Goal: Book appointment/travel/reservation

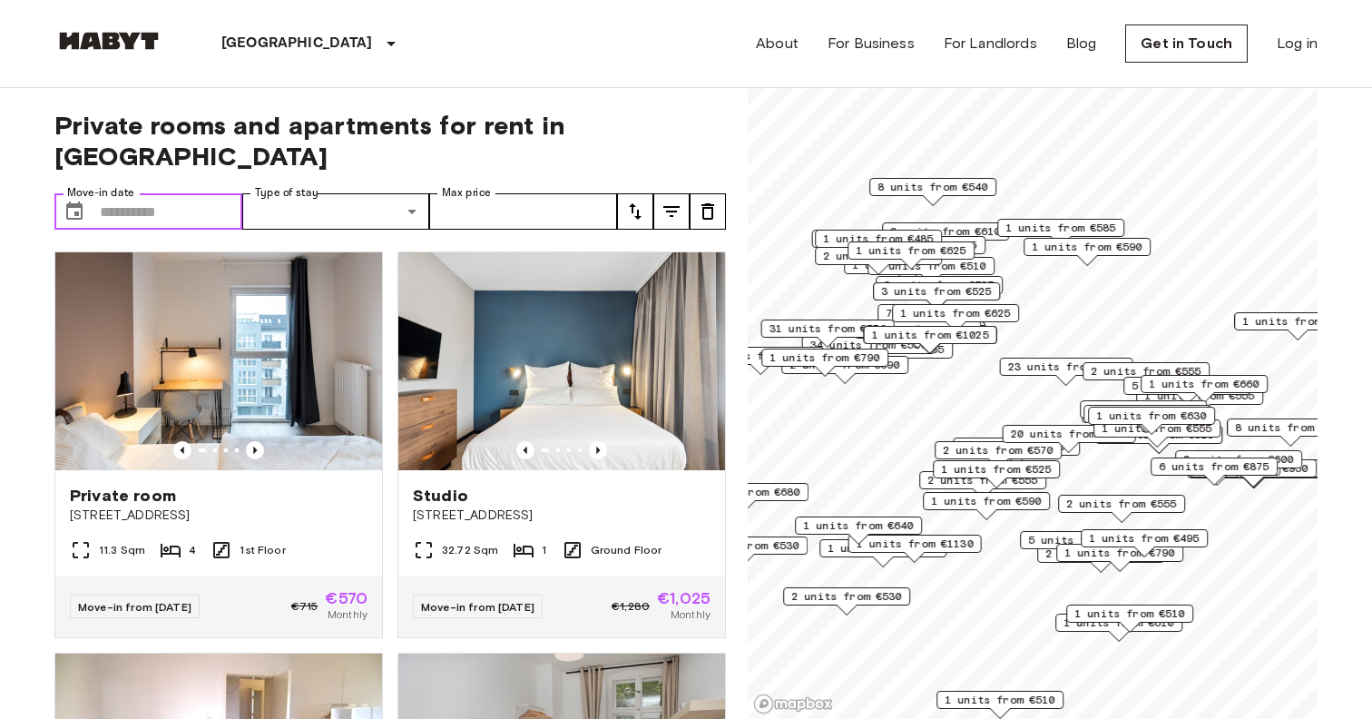
click at [143, 193] on input "Move-in date" at bounding box center [171, 211] width 143 height 36
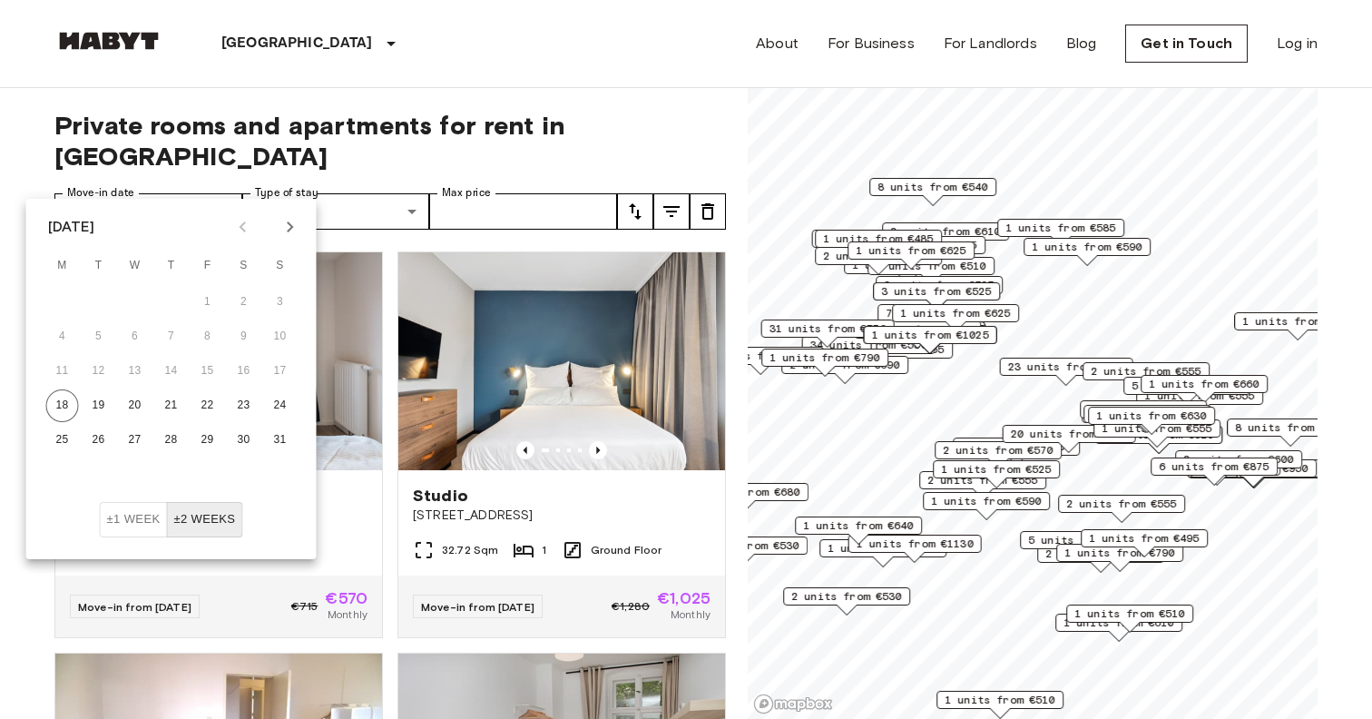
click at [282, 229] on icon "Next month" at bounding box center [291, 227] width 22 height 22
click at [206, 300] on button "5" at bounding box center [208, 302] width 33 height 33
type input "**********"
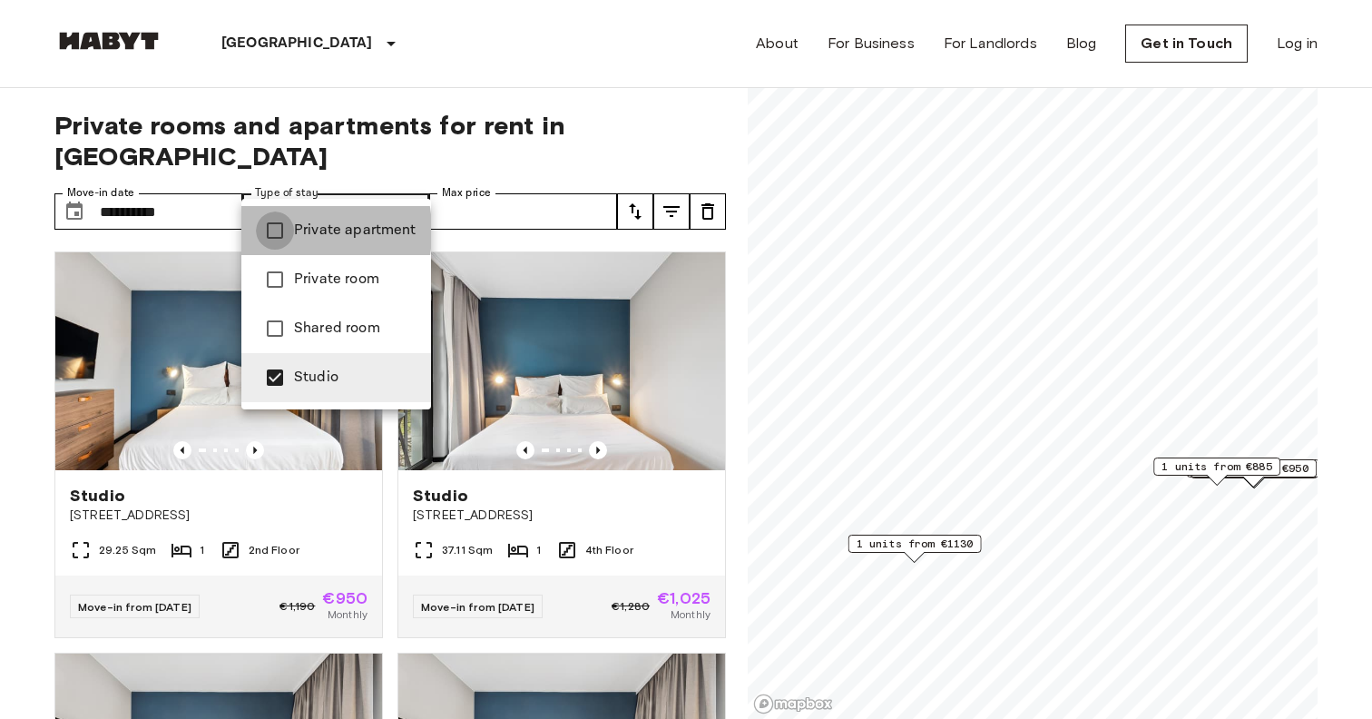
type input "**********"
click at [642, 143] on div at bounding box center [686, 359] width 1372 height 719
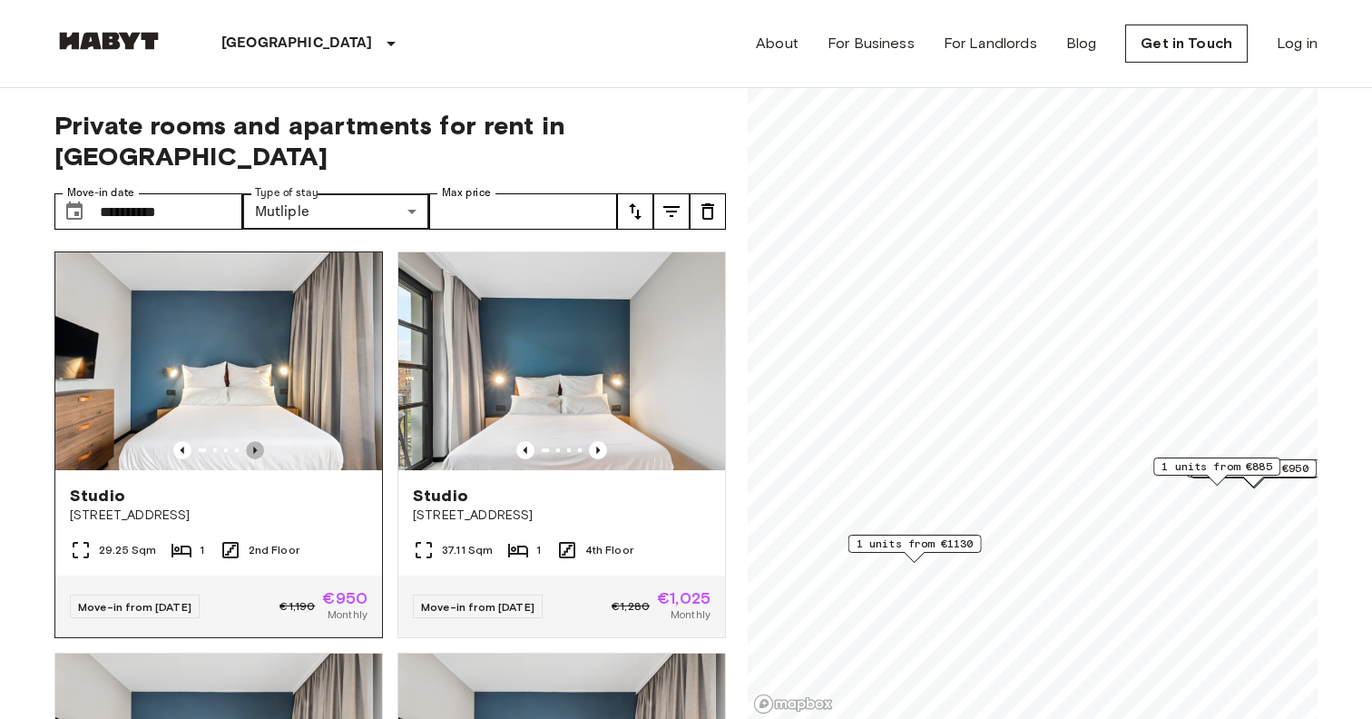
click at [257, 441] on icon "Previous image" at bounding box center [255, 450] width 18 height 18
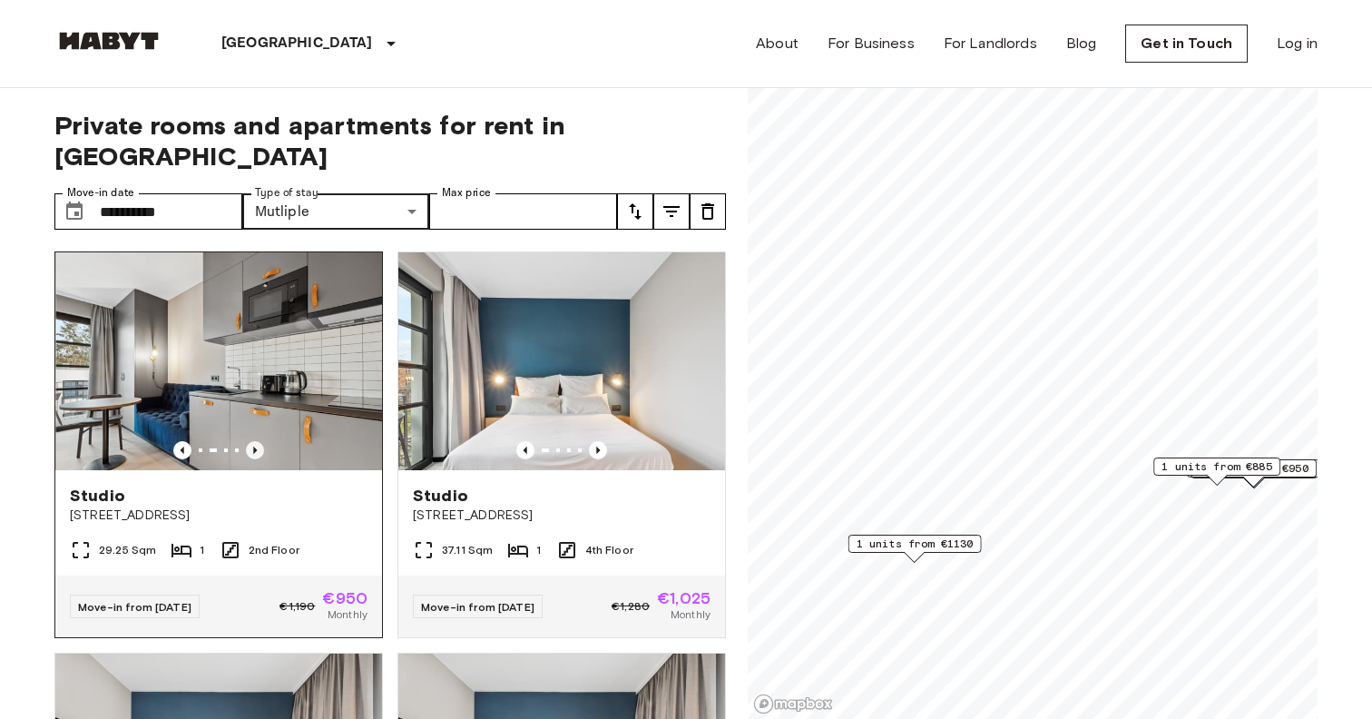
click at [257, 441] on icon "Previous image" at bounding box center [255, 450] width 18 height 18
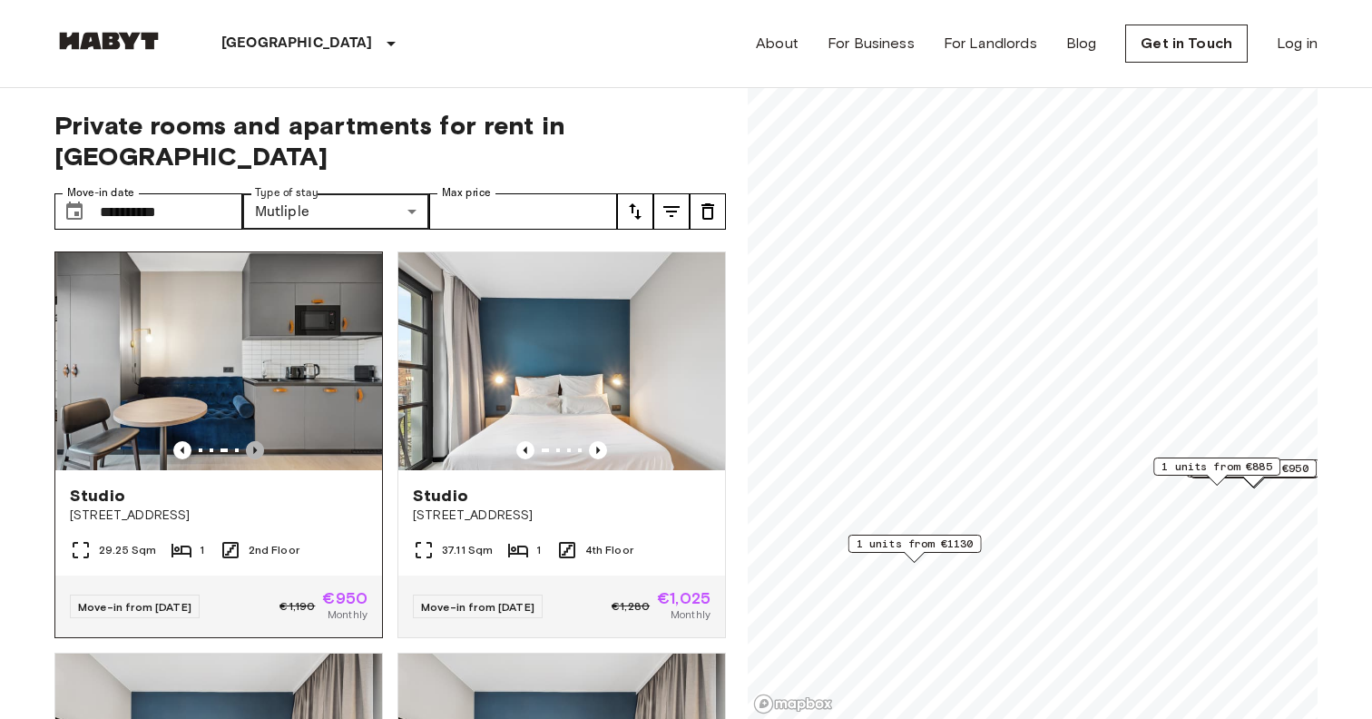
click at [257, 441] on icon "Previous image" at bounding box center [255, 450] width 18 height 18
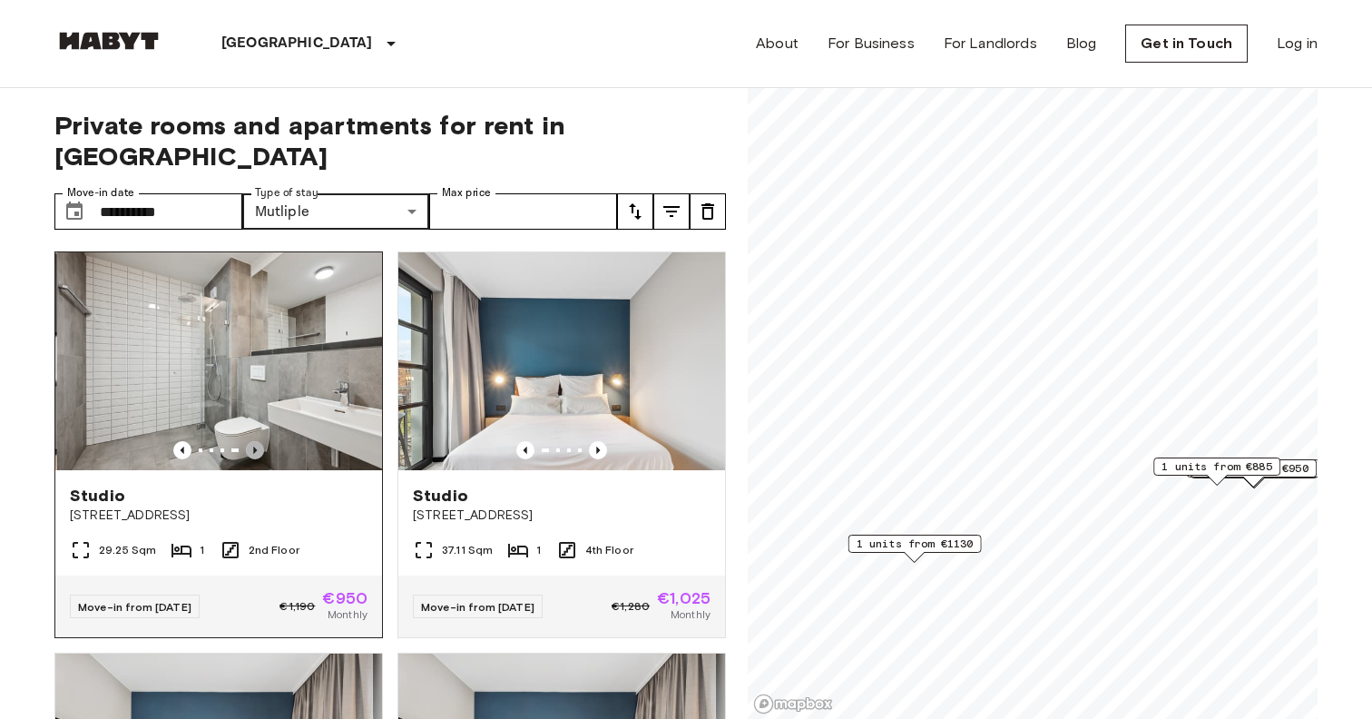
click at [257, 441] on icon "Previous image" at bounding box center [255, 450] width 18 height 18
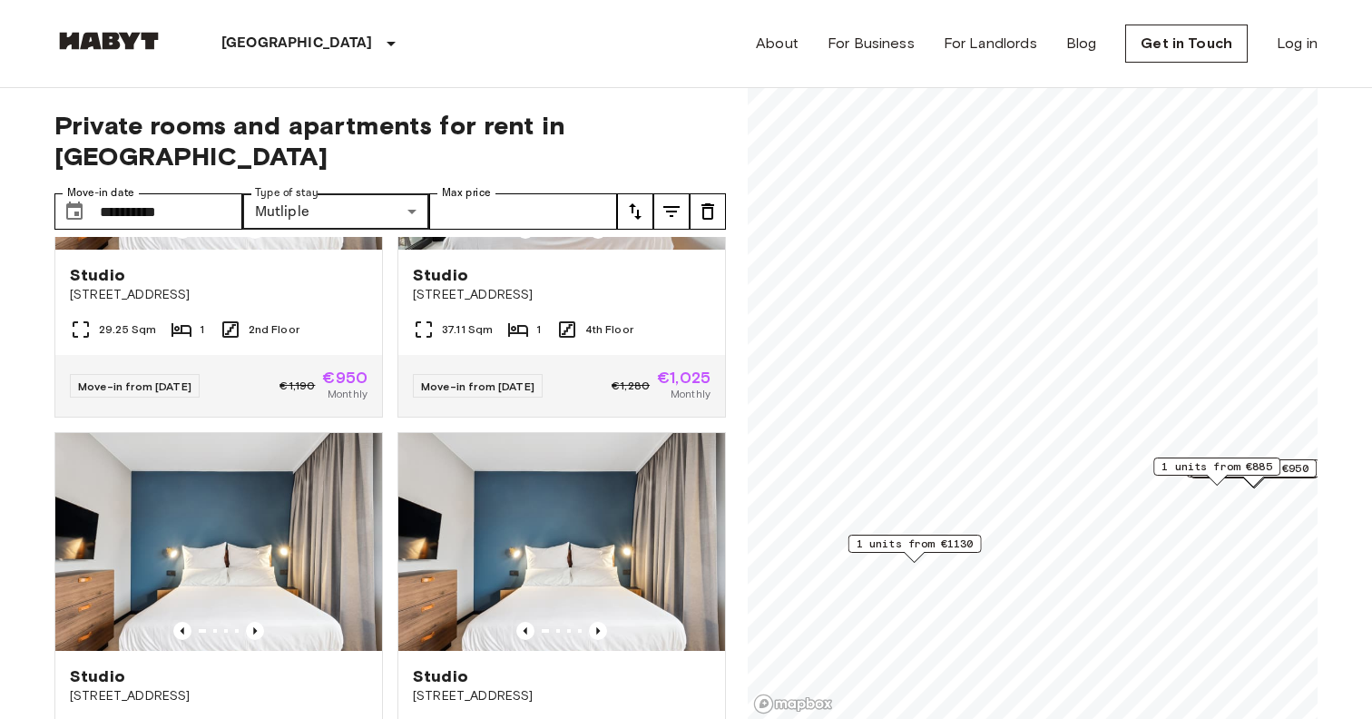
scroll to position [233, 0]
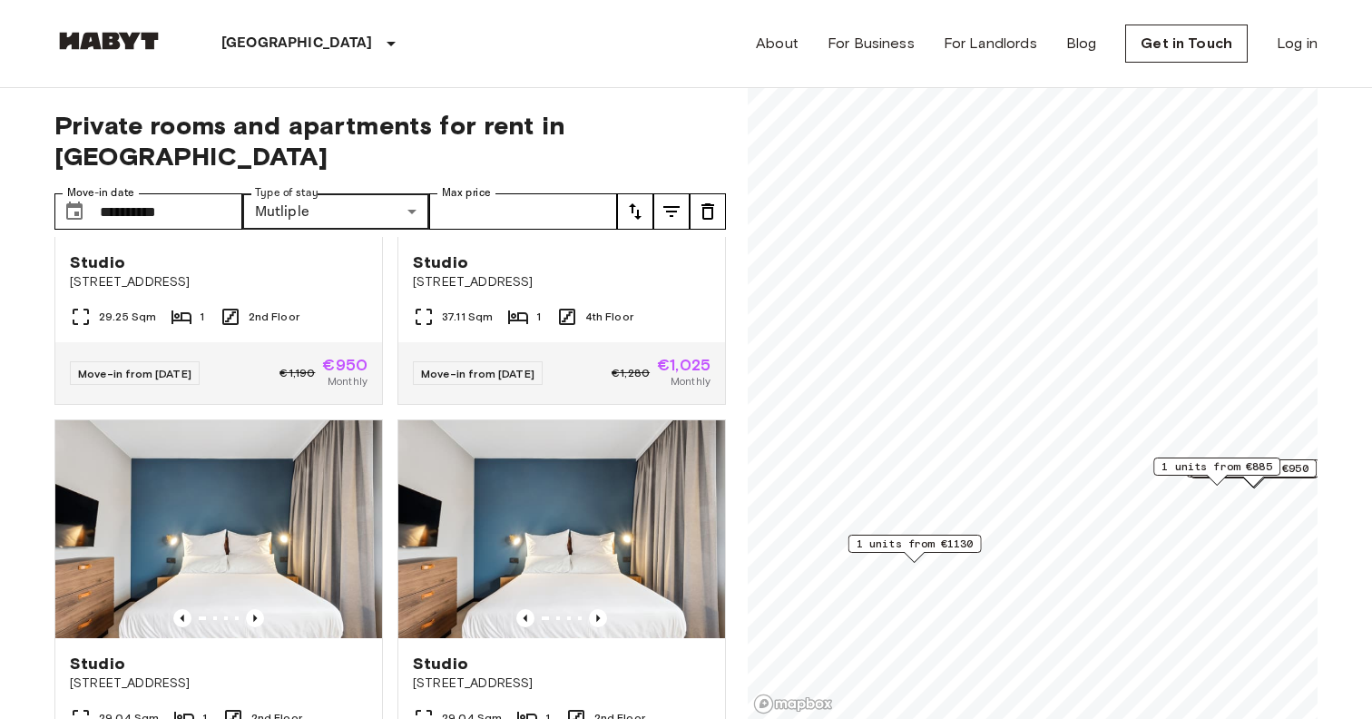
click at [921, 546] on span "1 units from €1130" at bounding box center [915, 544] width 117 height 16
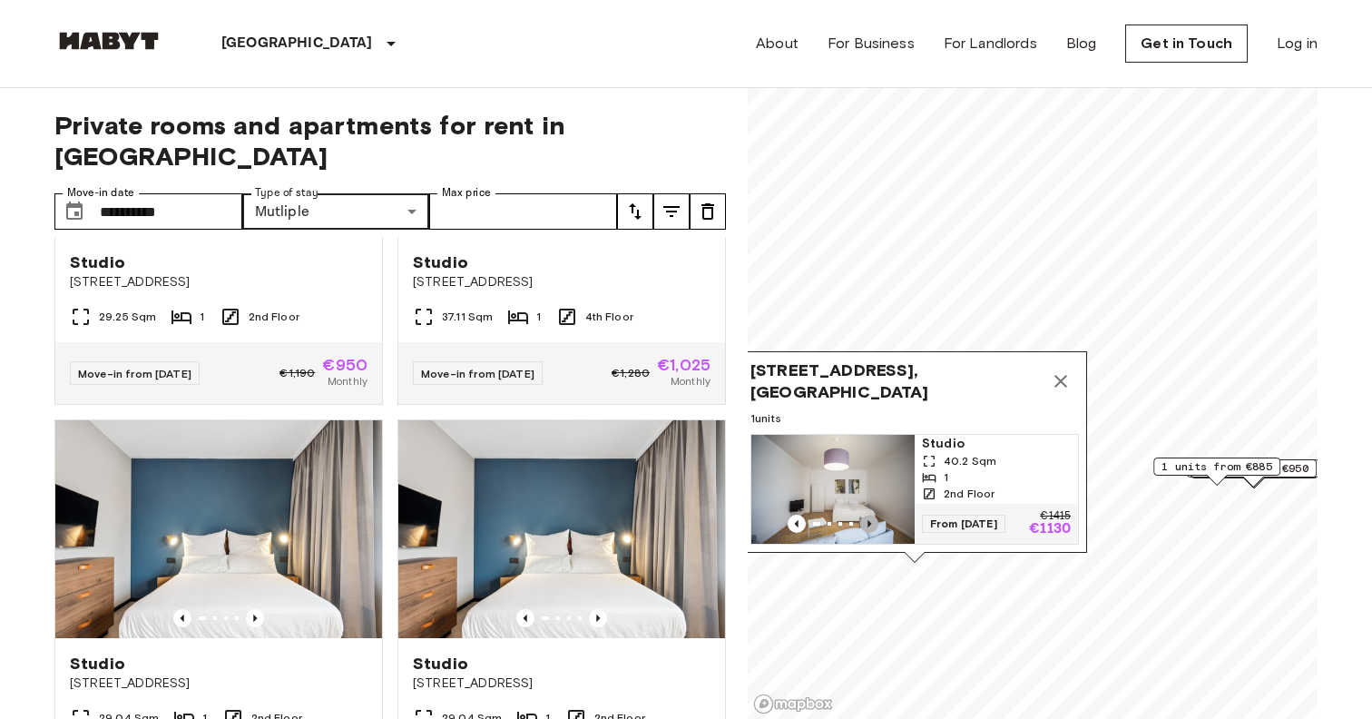
click at [867, 515] on icon "Previous image" at bounding box center [870, 524] width 18 height 18
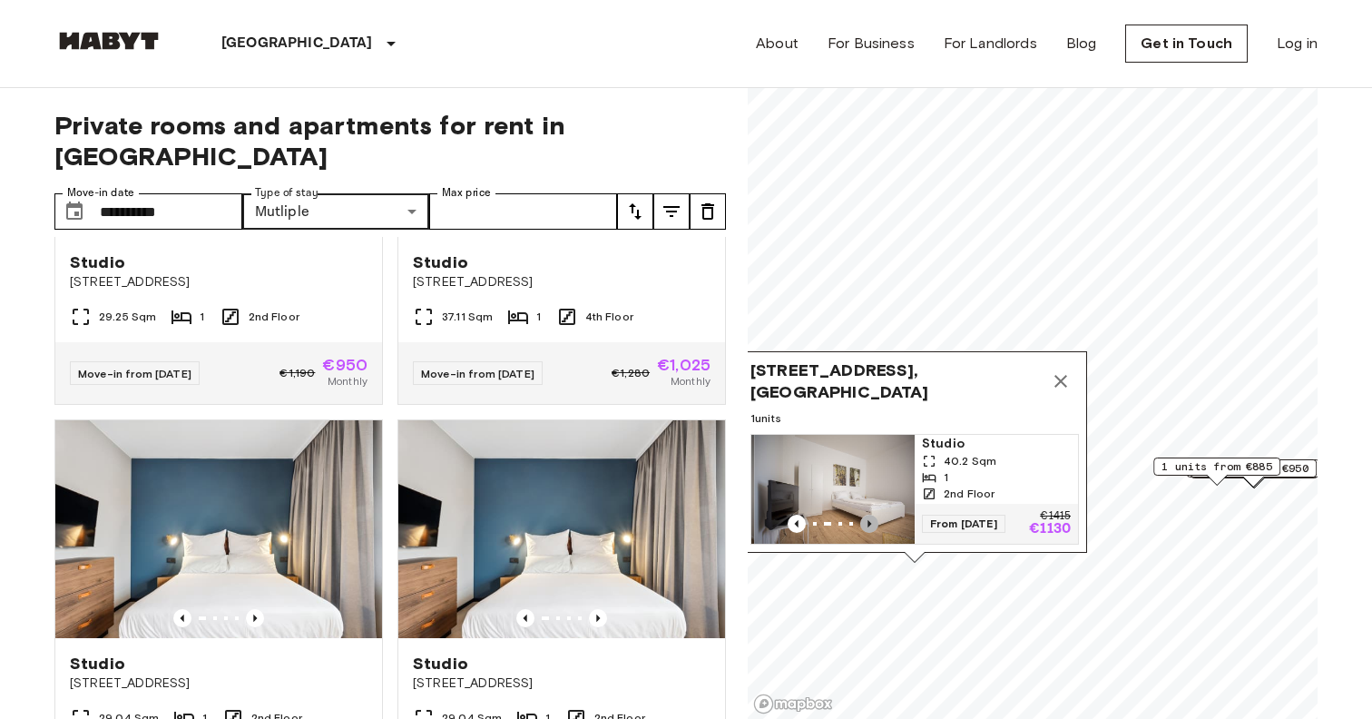
click at [867, 515] on icon "Previous image" at bounding box center [870, 524] width 18 height 18
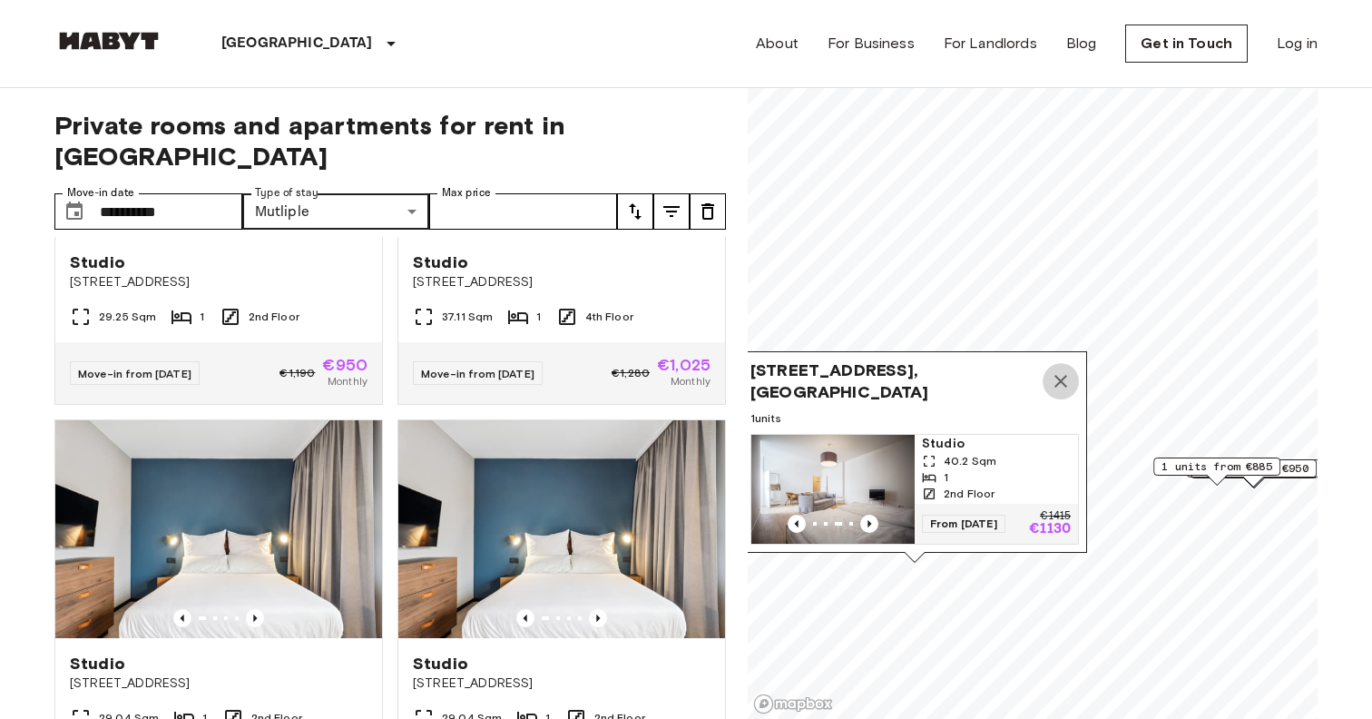
click at [1061, 377] on icon "Map marker" at bounding box center [1061, 381] width 22 height 22
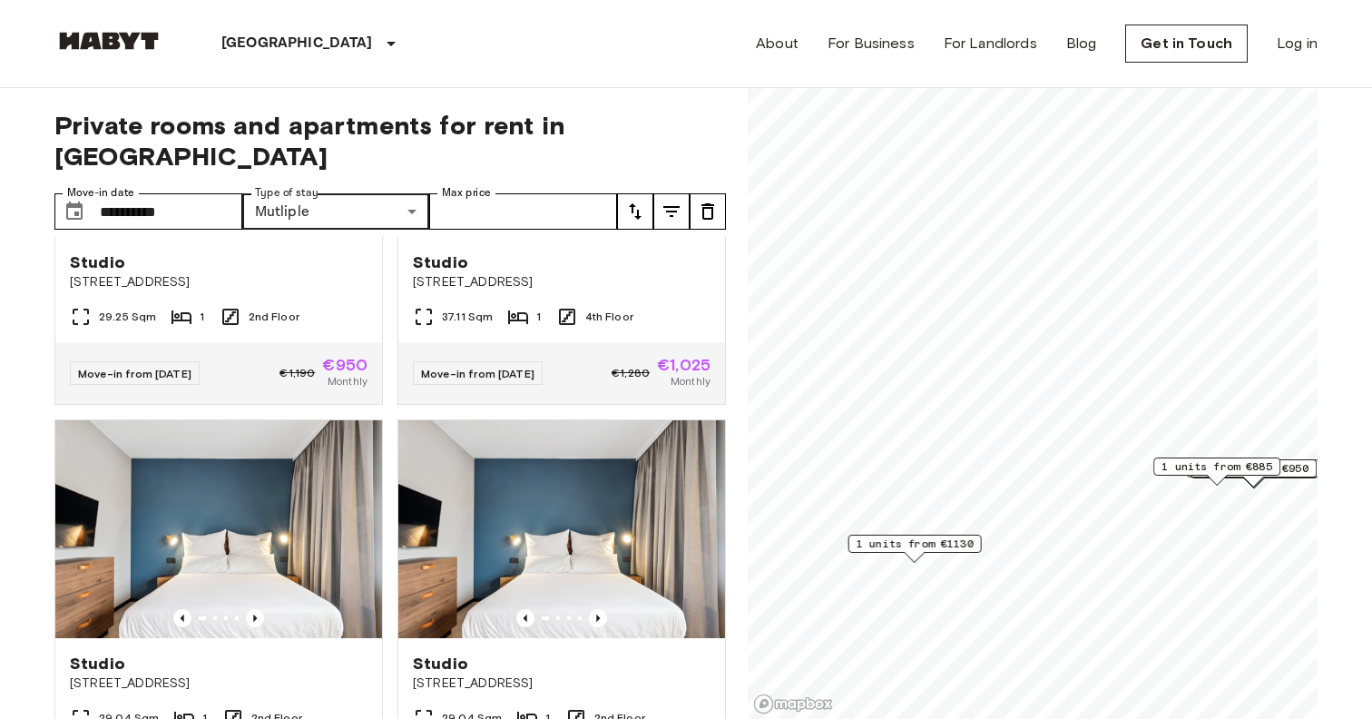
click at [1266, 466] on span "1 units from €885" at bounding box center [1217, 466] width 111 height 16
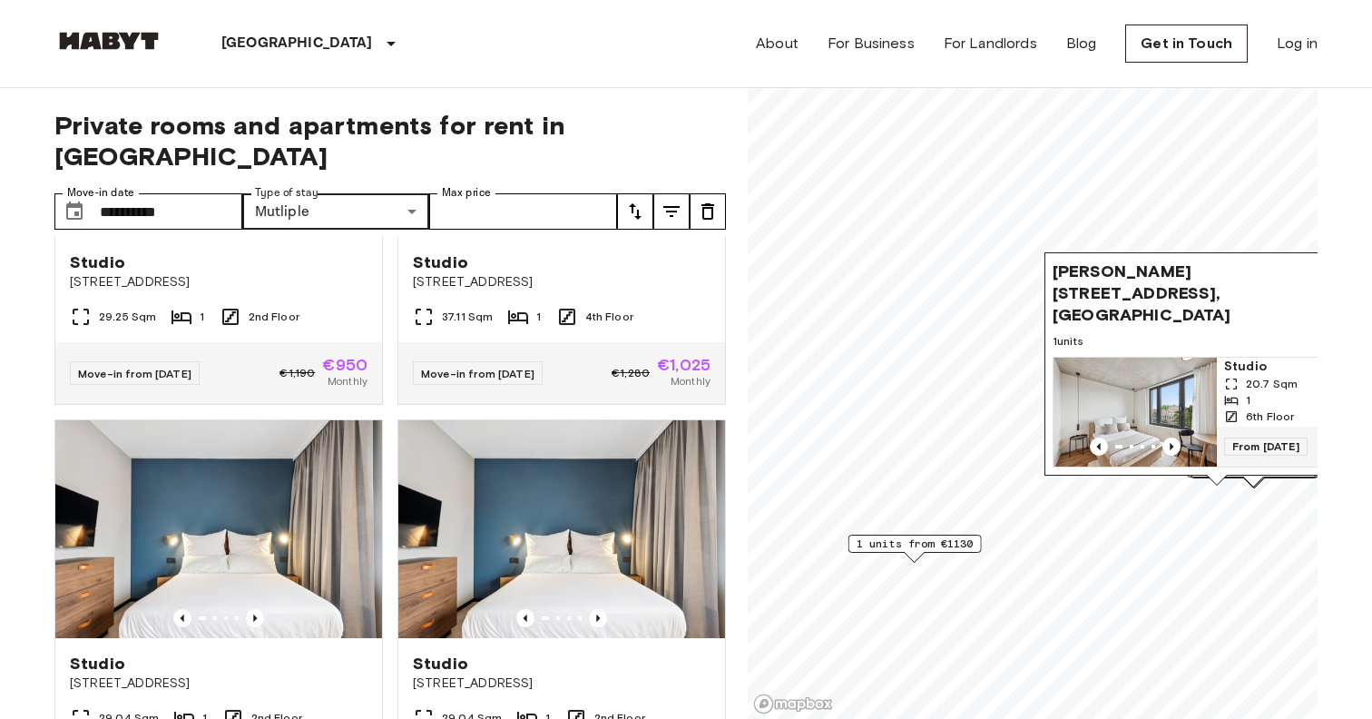
scroll to position [0, 0]
click at [1255, 478] on div "[PERSON_NAME][STREET_ADDRESS], [GEOGRAPHIC_DATA] 1 units Studio 20.7 Sqm 1 6th …" at bounding box center [1217, 368] width 345 height 233
click at [1214, 478] on div "Map marker" at bounding box center [1217, 480] width 20 height 10
click at [568, 537] on img at bounding box center [561, 529] width 327 height 218
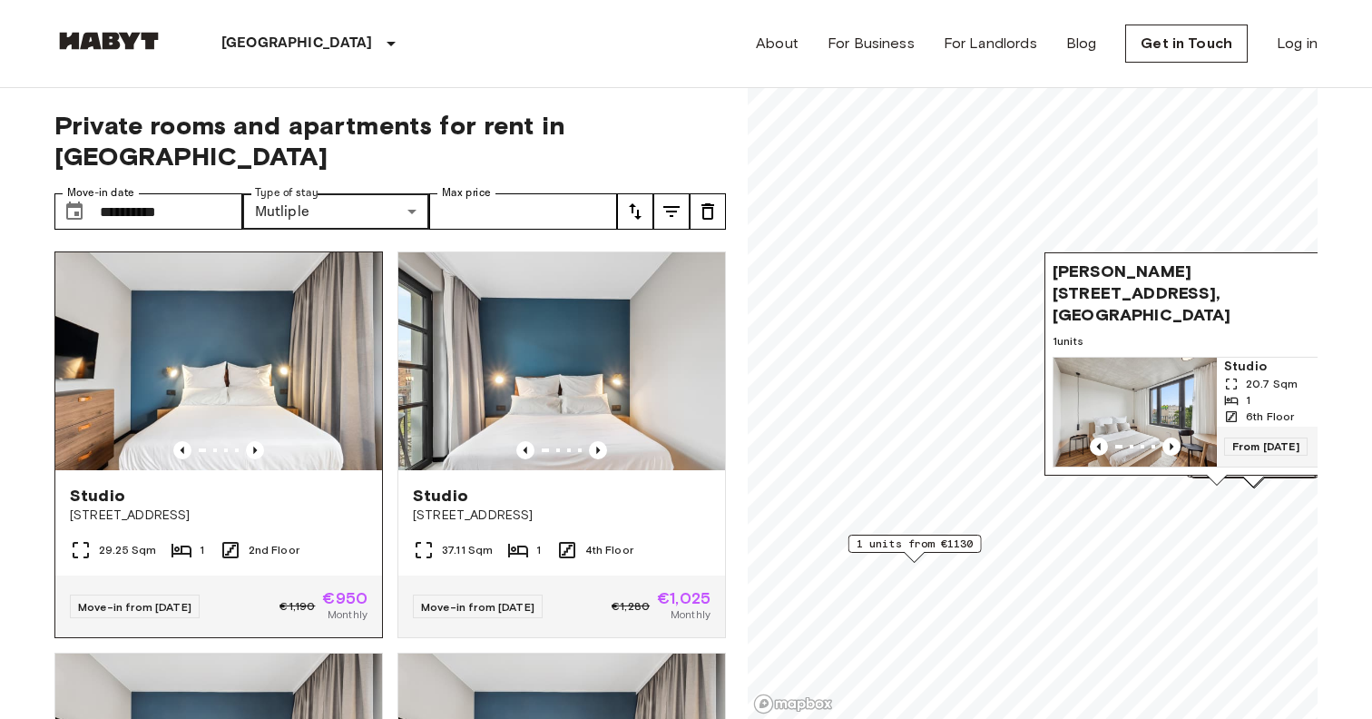
click at [295, 359] on img at bounding box center [218, 361] width 327 height 218
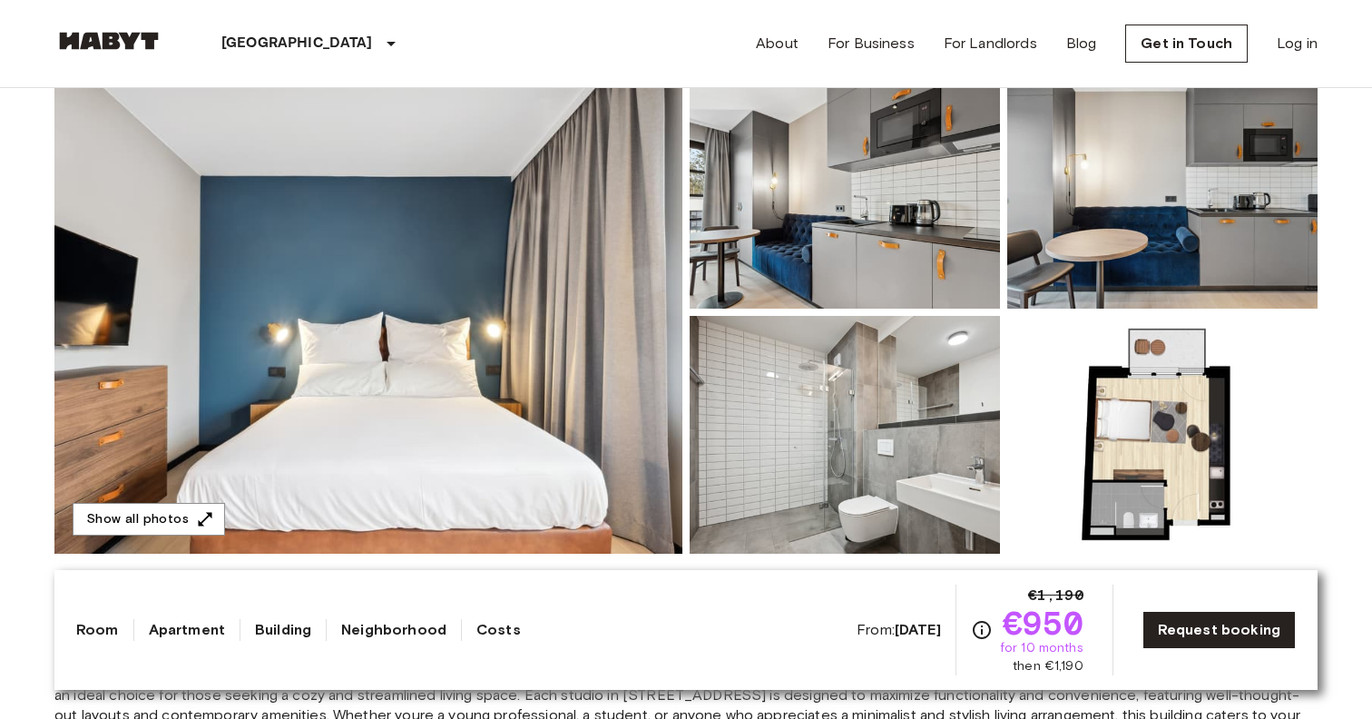
scroll to position [164, 0]
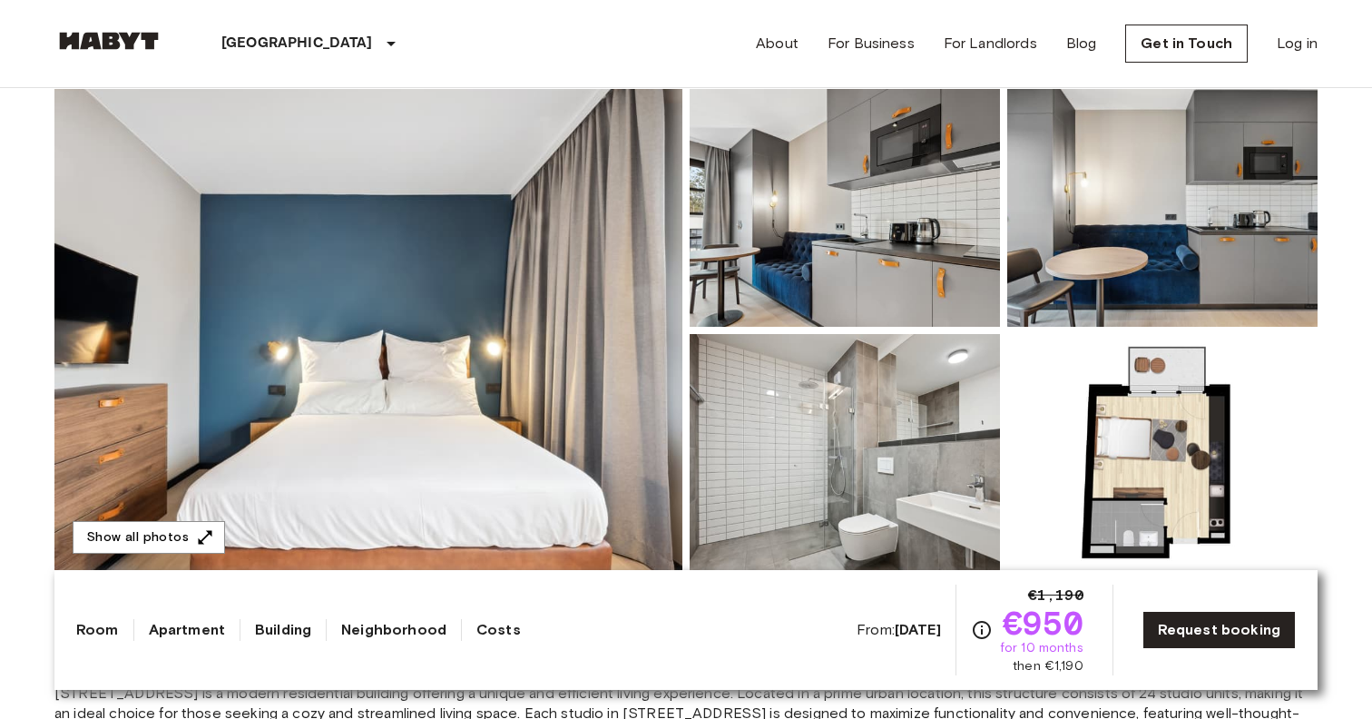
click at [823, 239] on img at bounding box center [845, 208] width 310 height 238
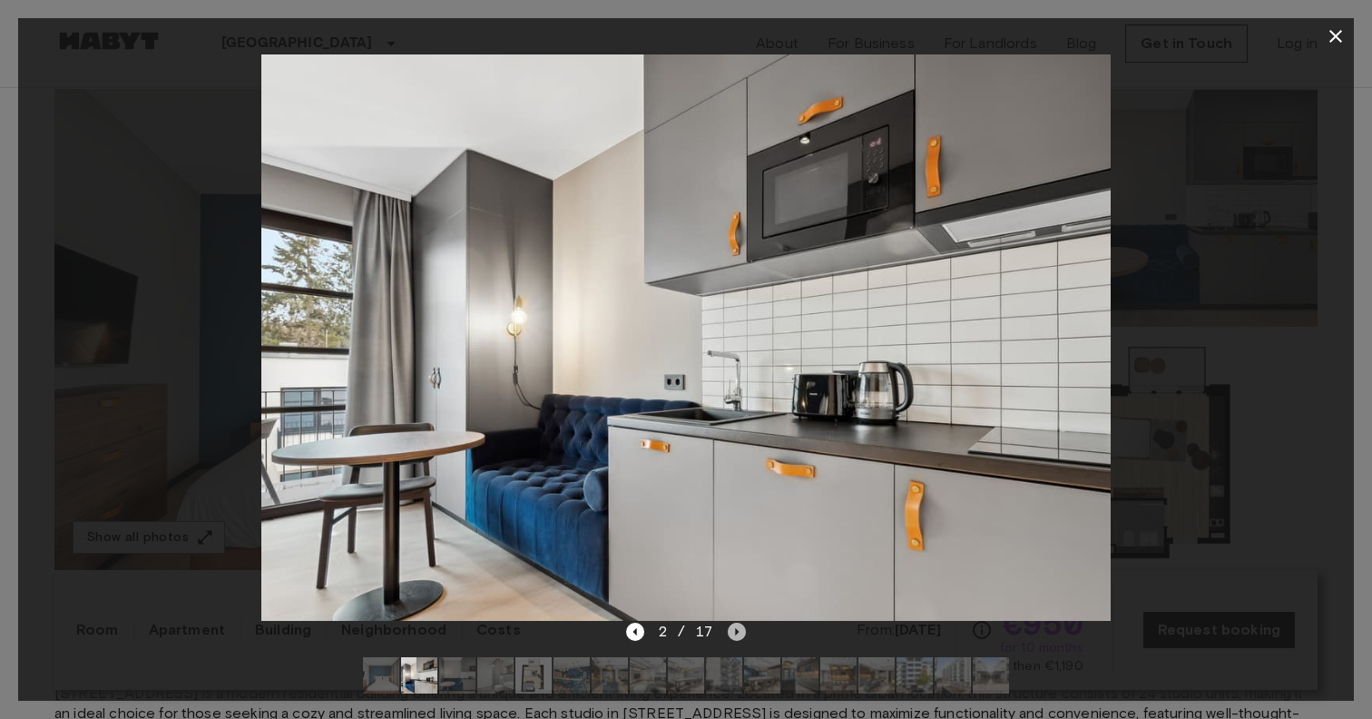
click at [734, 631] on icon "Next image" at bounding box center [737, 632] width 18 height 18
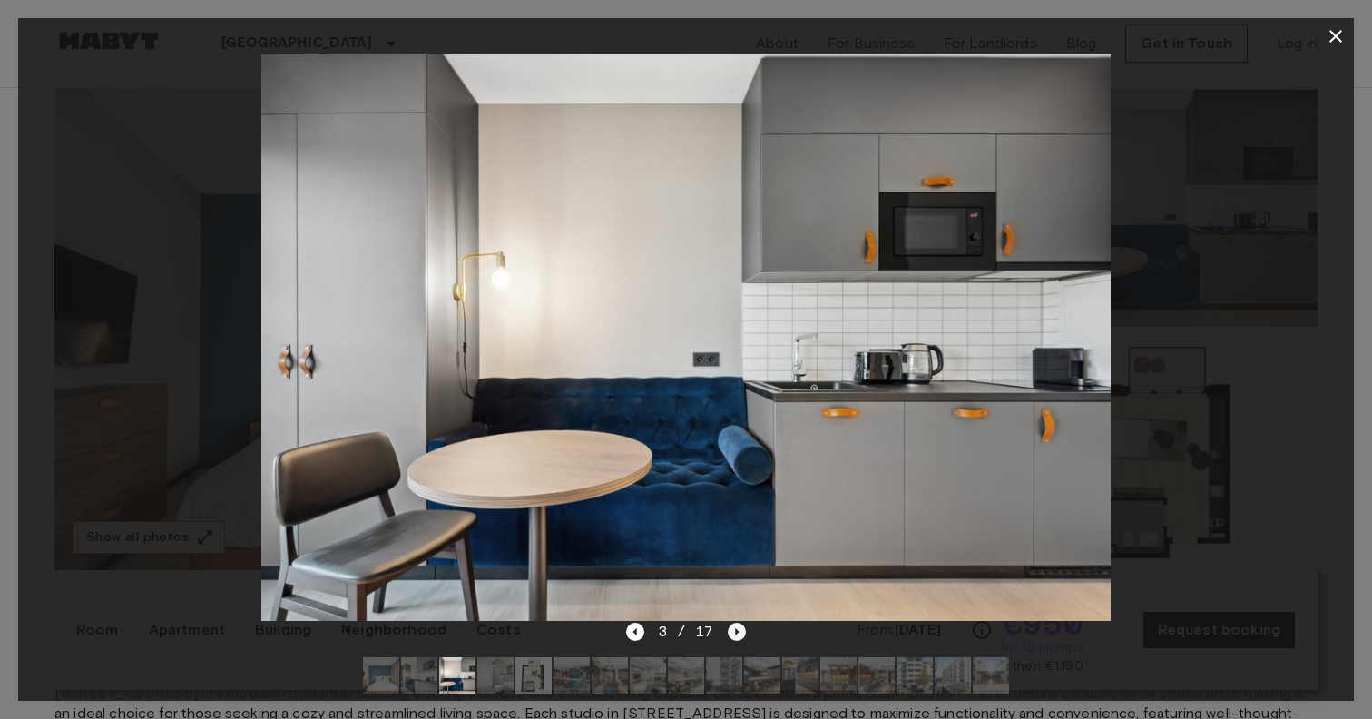
click at [734, 633] on icon "Next image" at bounding box center [737, 632] width 18 height 18
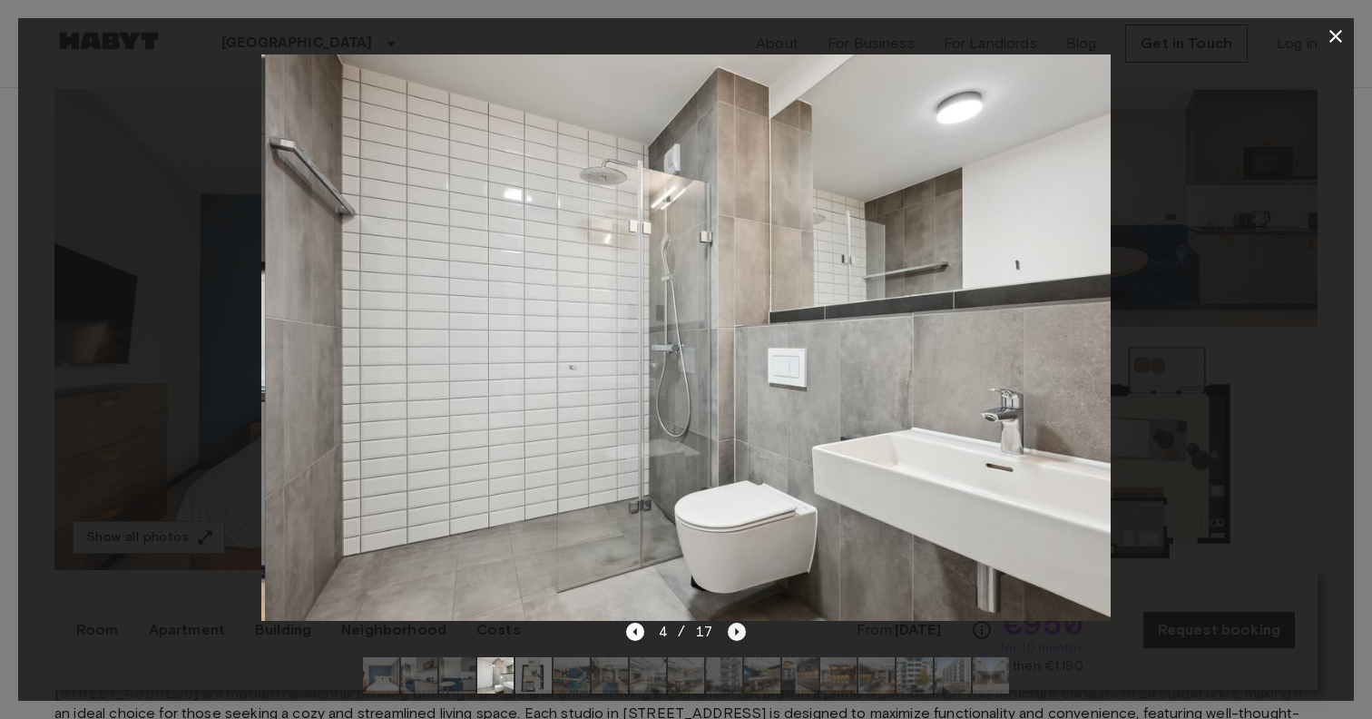
click at [734, 633] on icon "Next image" at bounding box center [737, 632] width 18 height 18
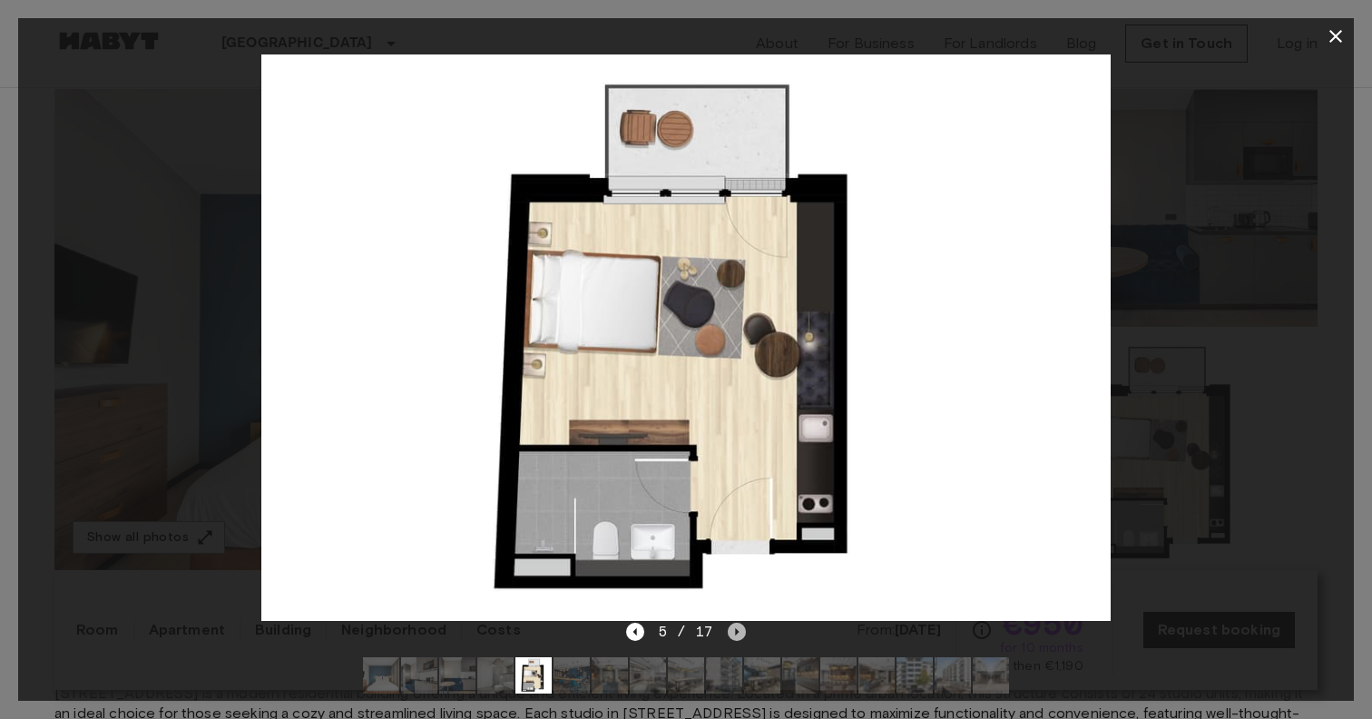
click at [734, 633] on icon "Next image" at bounding box center [737, 632] width 18 height 18
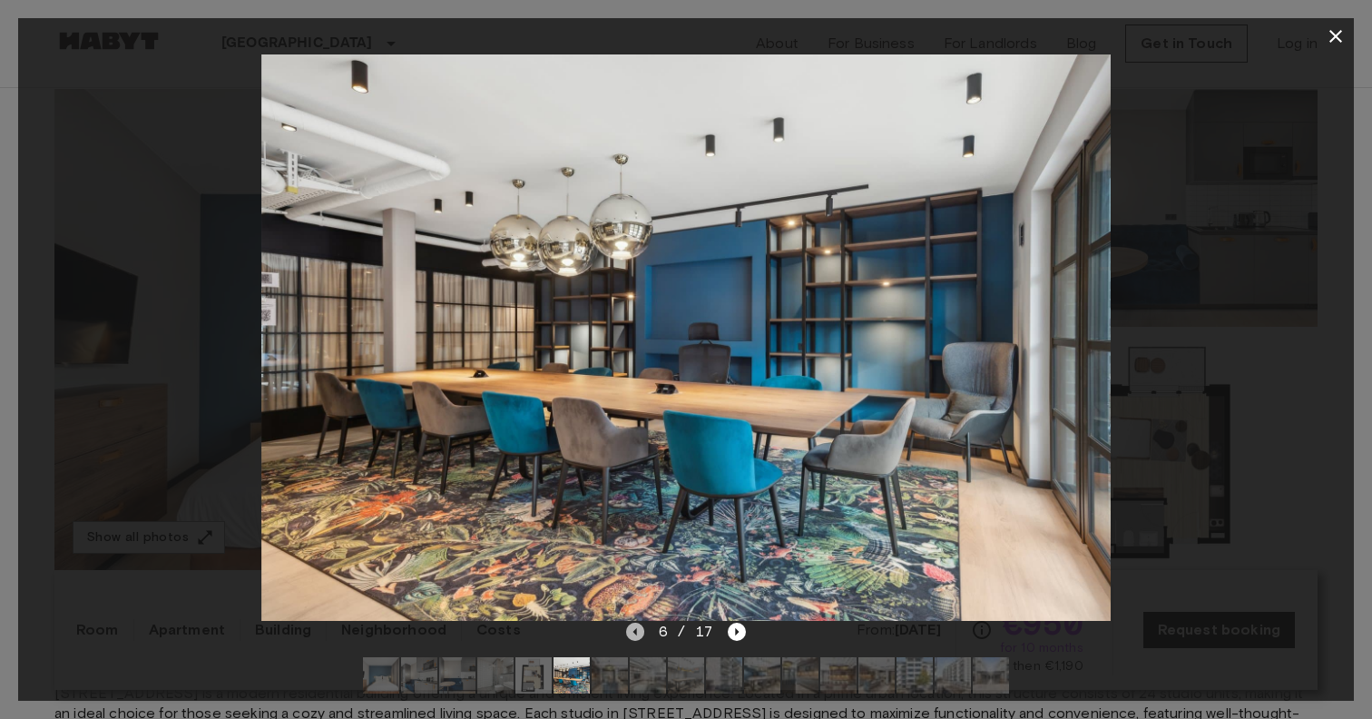
click at [636, 628] on icon "Previous image" at bounding box center [635, 632] width 18 height 18
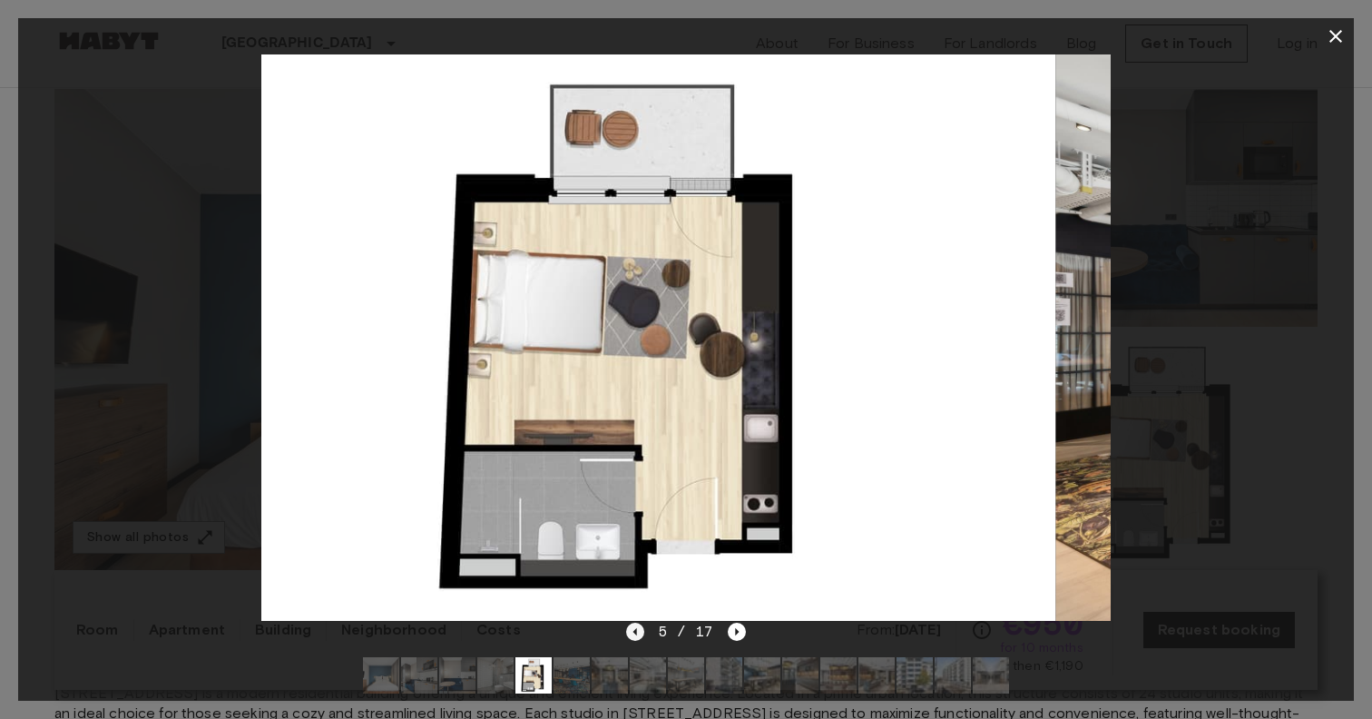
click at [636, 628] on icon "Previous image" at bounding box center [635, 632] width 18 height 18
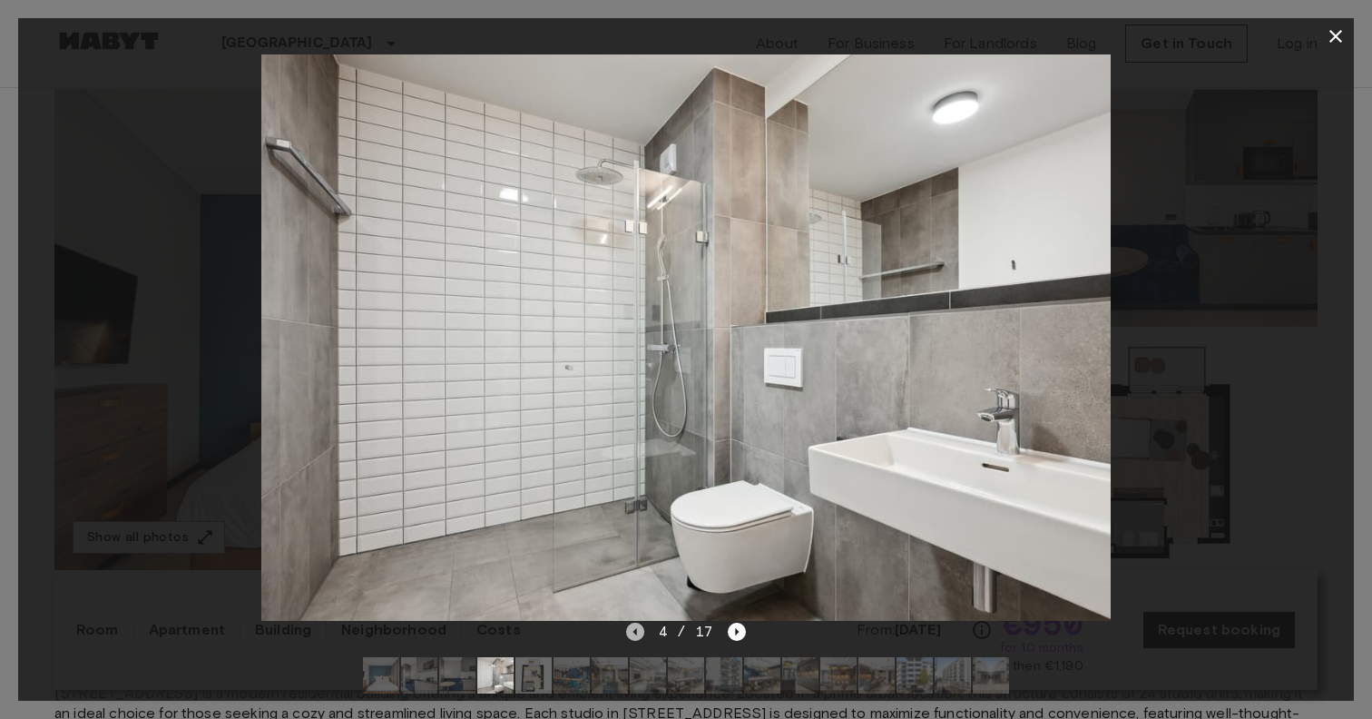
click at [636, 628] on icon "Previous image" at bounding box center [635, 632] width 18 height 18
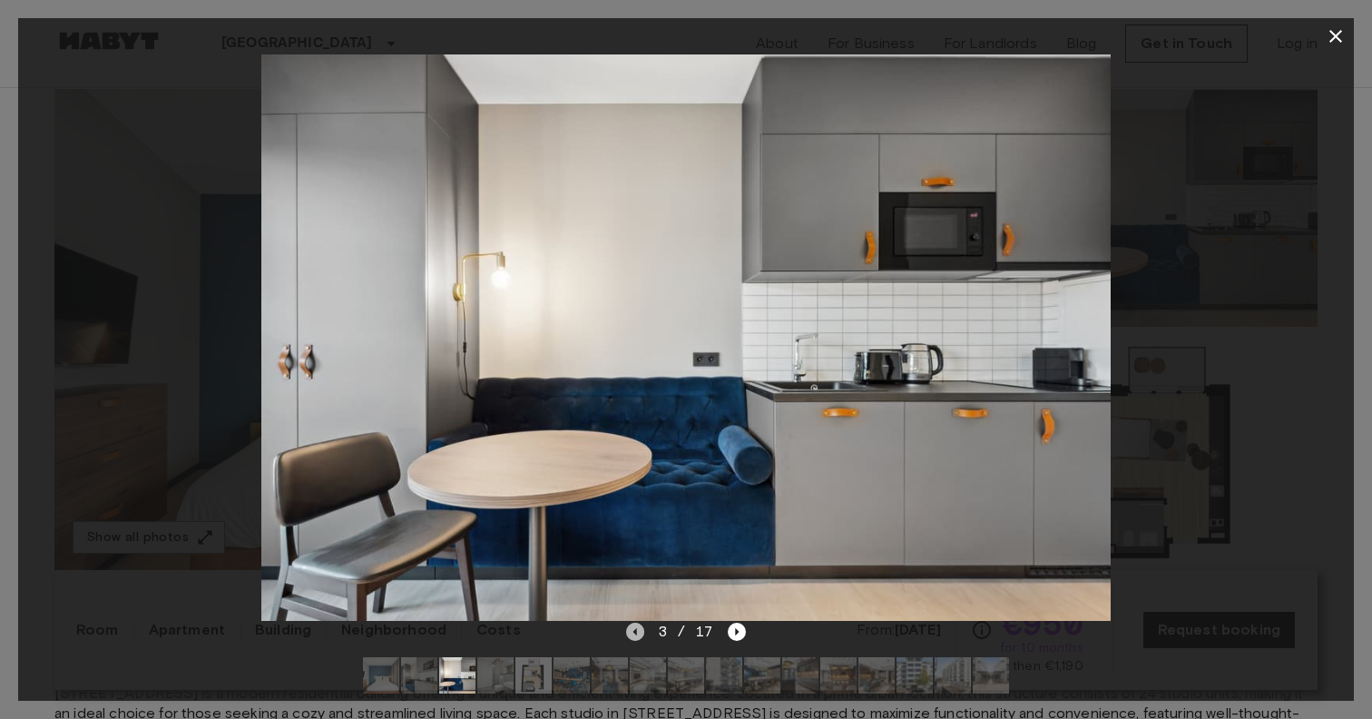
click at [636, 628] on icon "Previous image" at bounding box center [635, 632] width 18 height 18
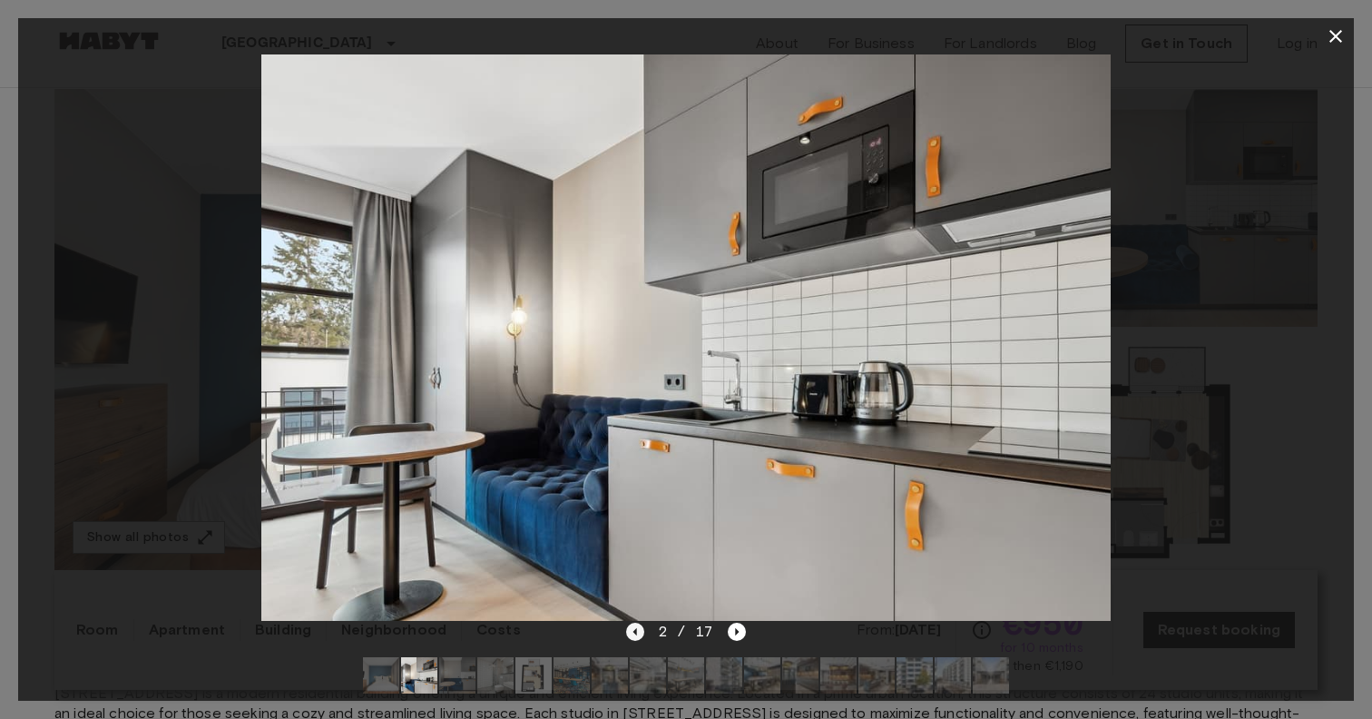
click at [636, 628] on icon "Previous image" at bounding box center [635, 632] width 18 height 18
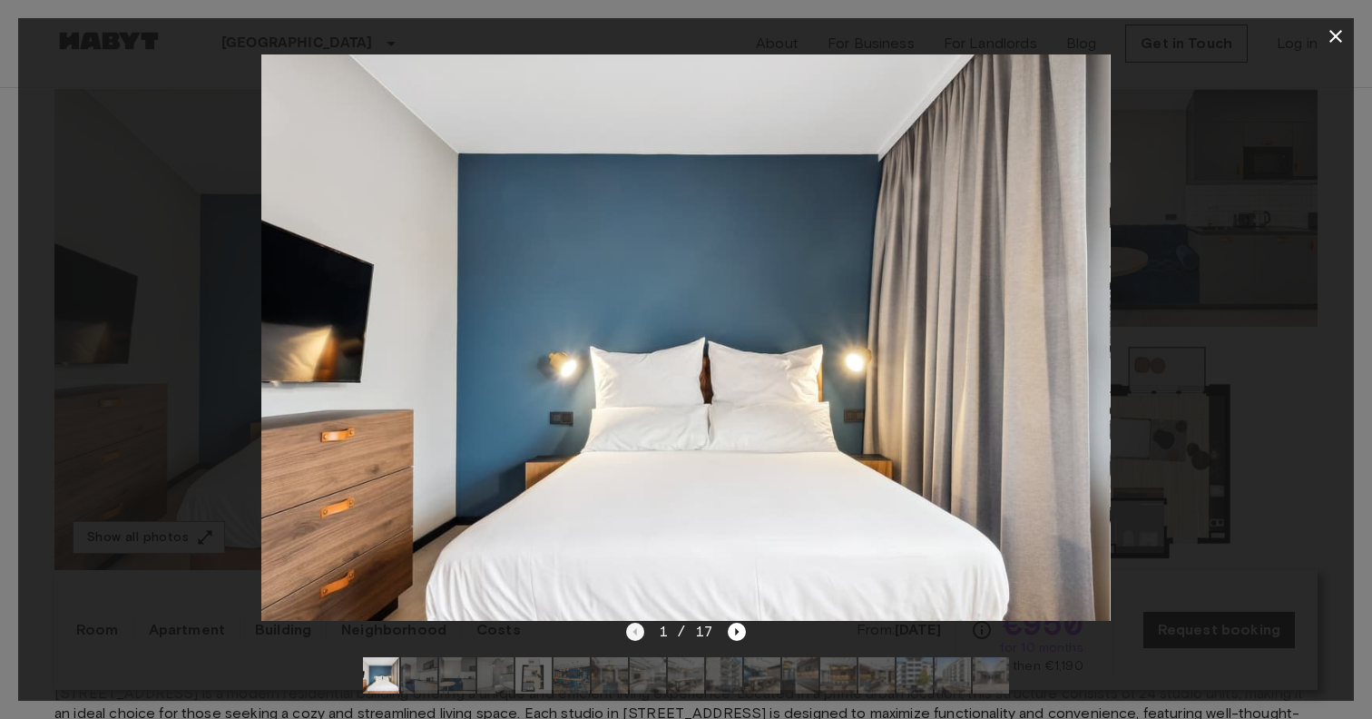
click at [636, 628] on div "1 / 17" at bounding box center [686, 632] width 121 height 22
click at [740, 625] on icon "Next image" at bounding box center [737, 632] width 18 height 18
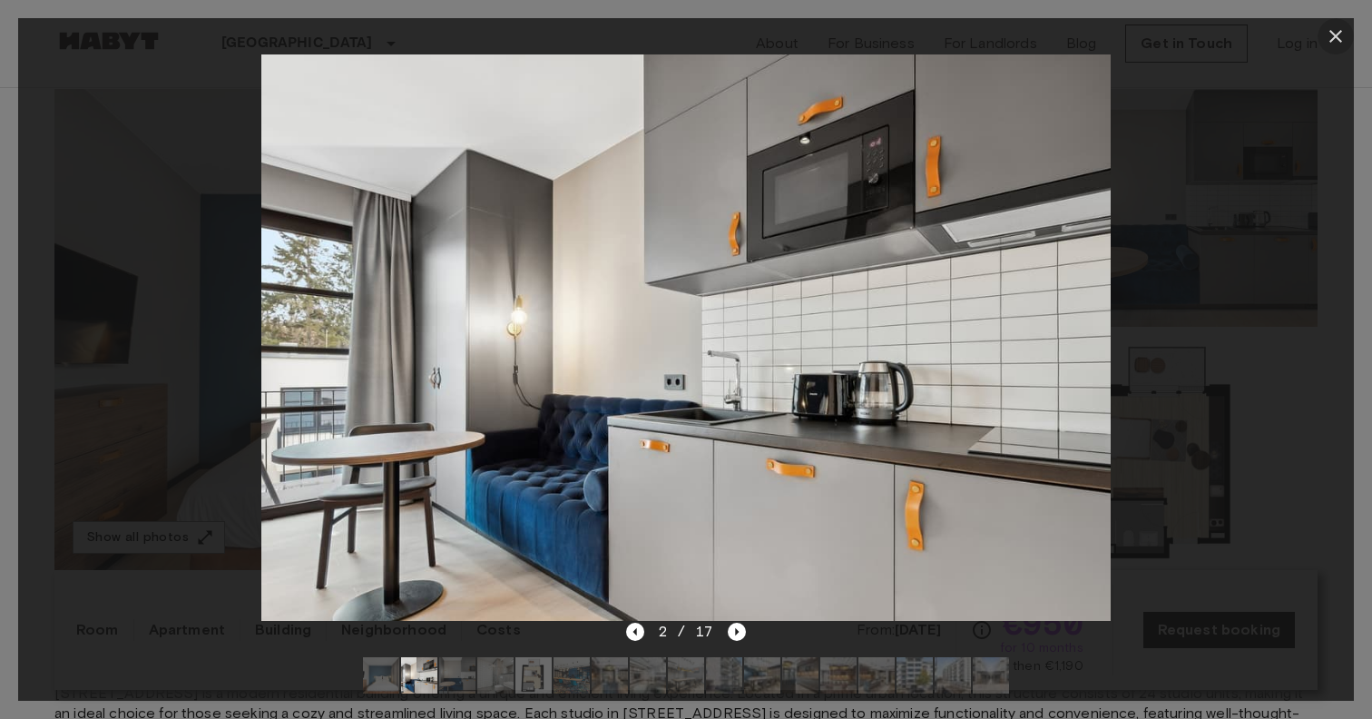
click at [1330, 26] on icon "button" at bounding box center [1336, 36] width 22 height 22
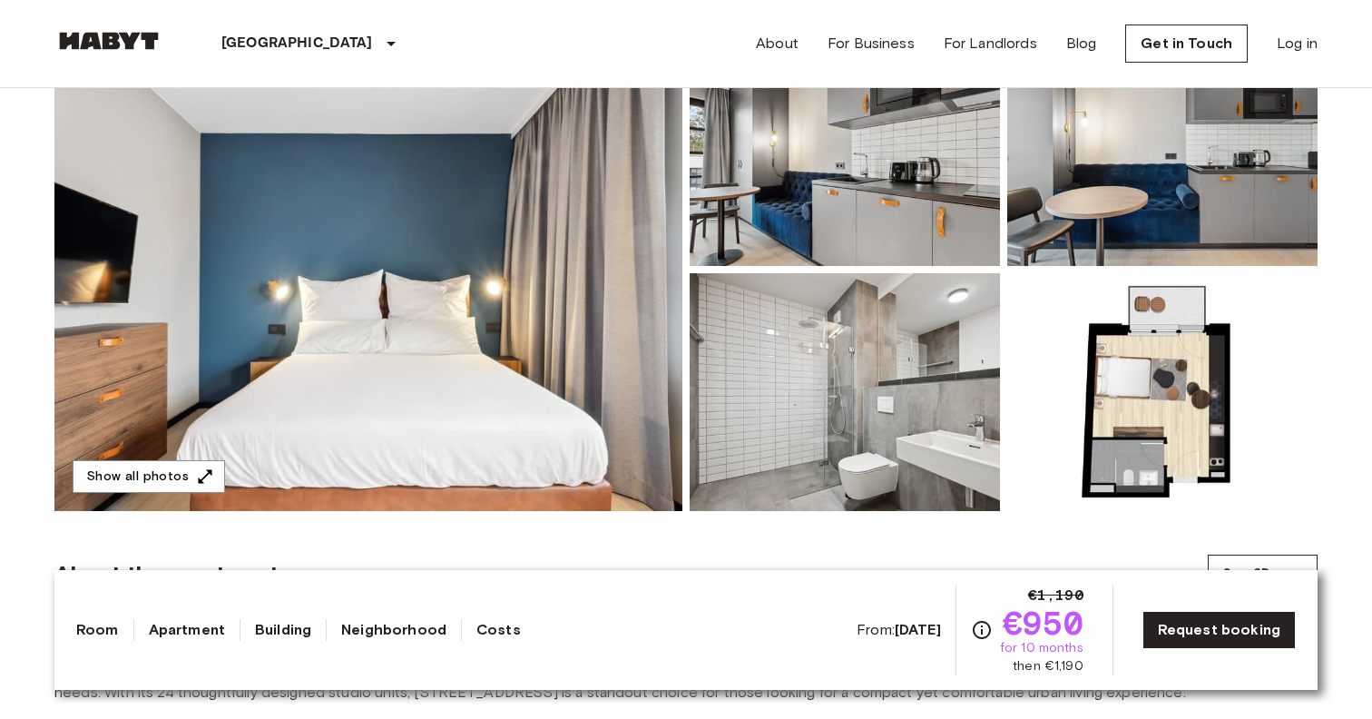
click at [392, 633] on link "Neighborhood" at bounding box center [393, 630] width 105 height 22
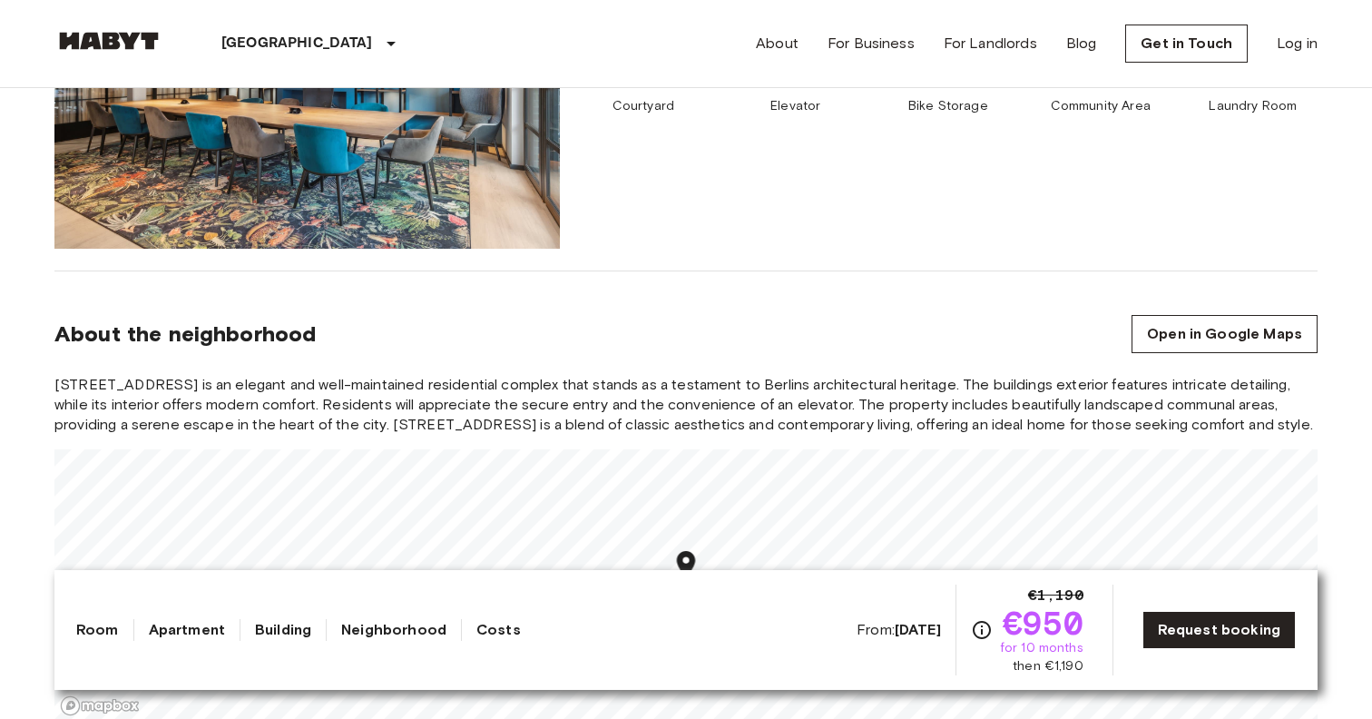
scroll to position [1514, 0]
